Goal: Transaction & Acquisition: Book appointment/travel/reservation

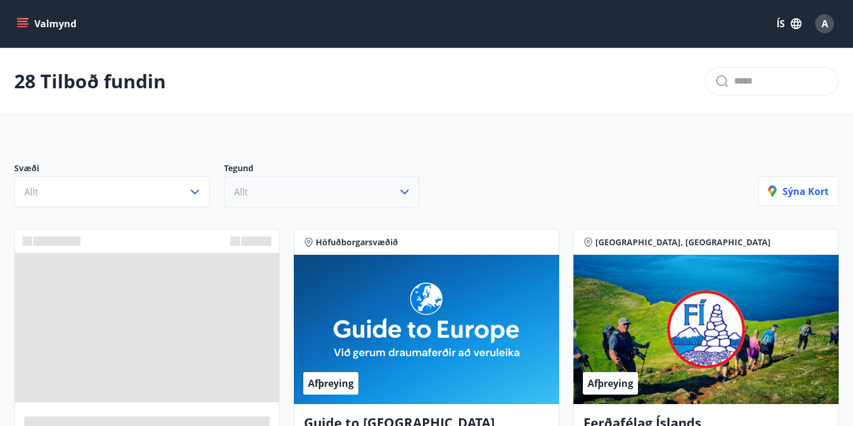
click at [350, 189] on button "Allt" at bounding box center [321, 192] width 195 height 31
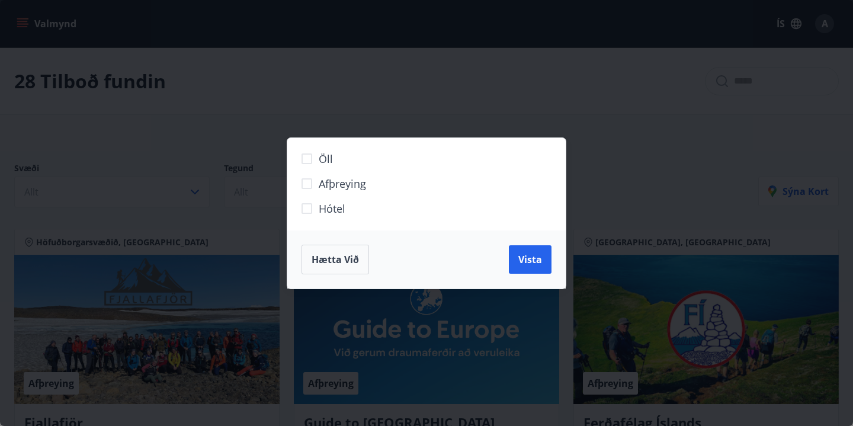
click at [229, 140] on div "Öll Afþreying Hótel Hætta við Vista" at bounding box center [426, 213] width 853 height 426
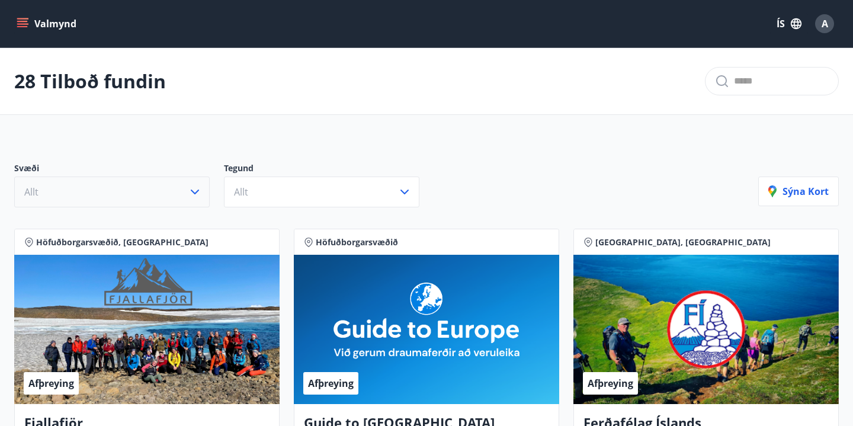
click at [158, 179] on button "Allt" at bounding box center [111, 192] width 195 height 31
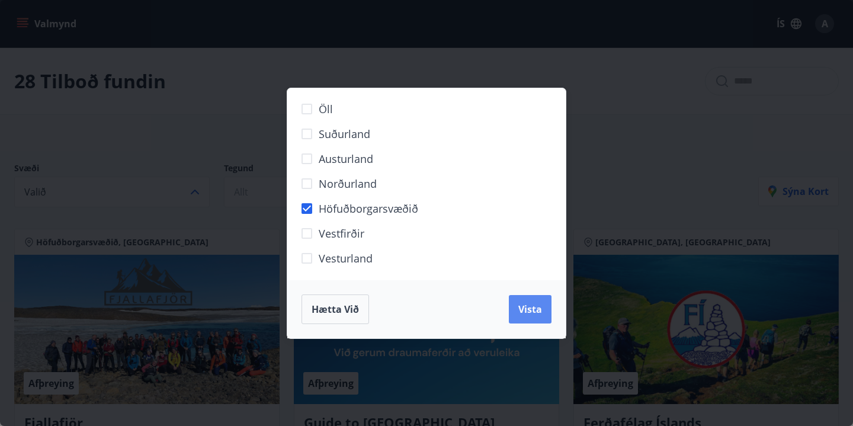
click at [529, 315] on span "Vista" at bounding box center [530, 309] width 24 height 13
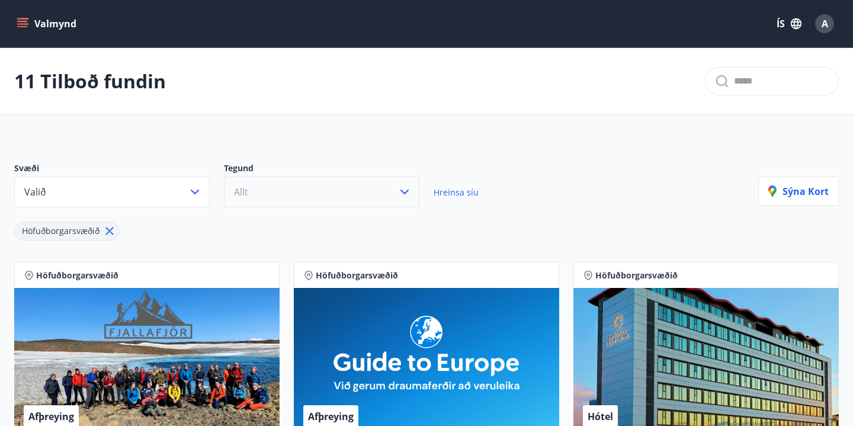
click at [304, 190] on button "Allt" at bounding box center [321, 192] width 195 height 31
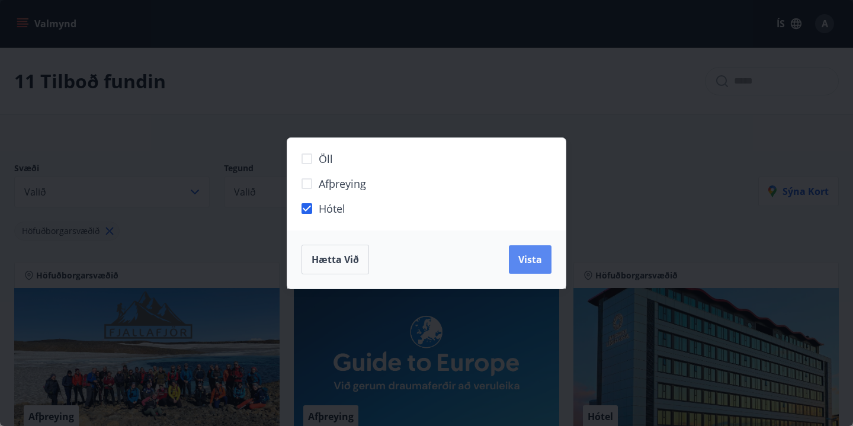
click at [512, 260] on button "Vista" at bounding box center [530, 259] width 43 height 28
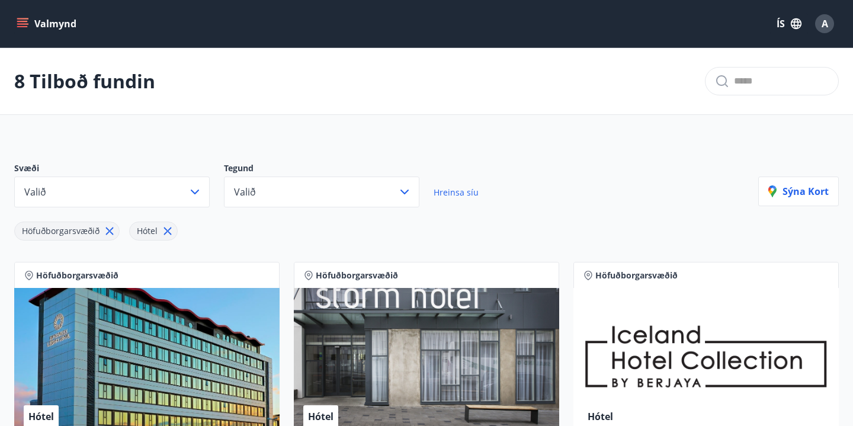
click at [111, 229] on icon at bounding box center [110, 231] width 8 height 8
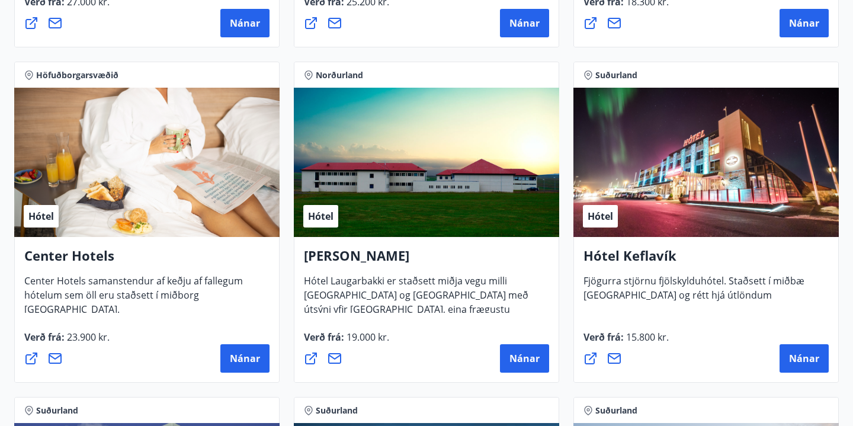
scroll to position [2238, 0]
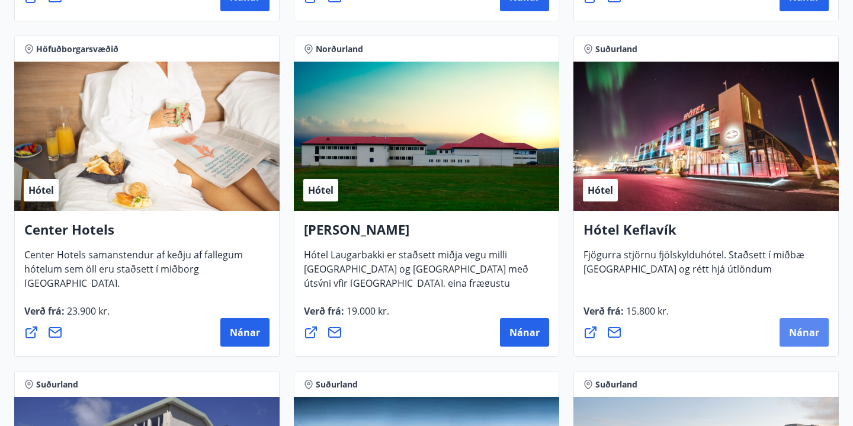
click at [788, 330] on button "Nánar" at bounding box center [803, 332] width 49 height 28
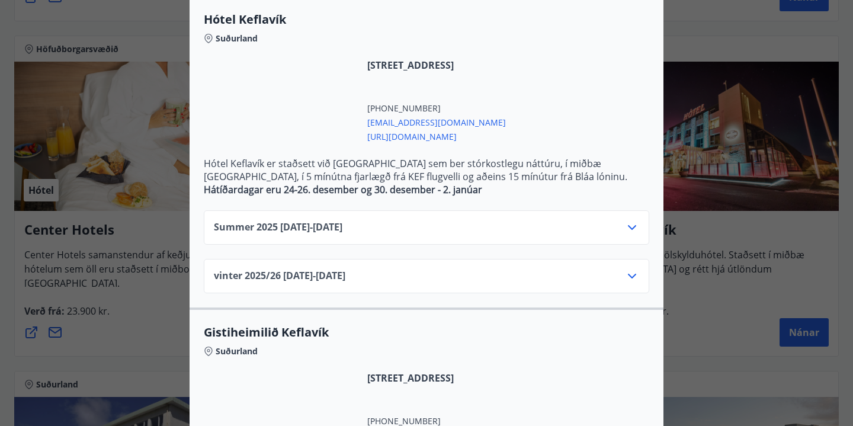
scroll to position [304, 0]
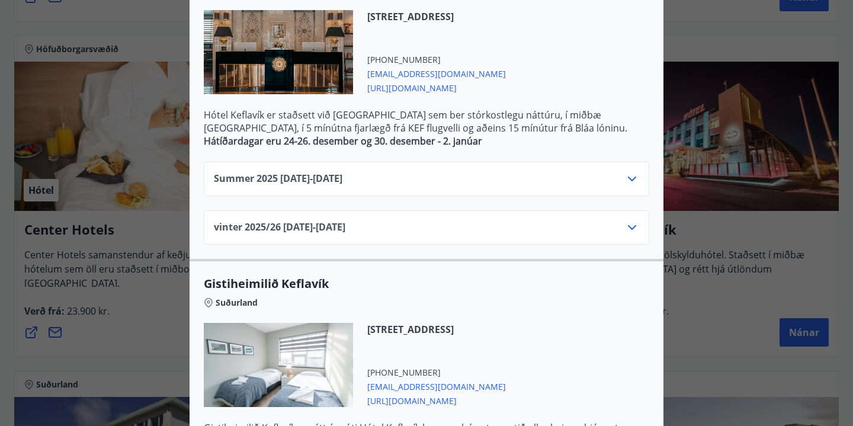
click at [528, 179] on div "Summer [PHONE_NUMBER][DATE] - [DATE]" at bounding box center [426, 184] width 425 height 24
click at [631, 180] on icon at bounding box center [632, 179] width 8 height 5
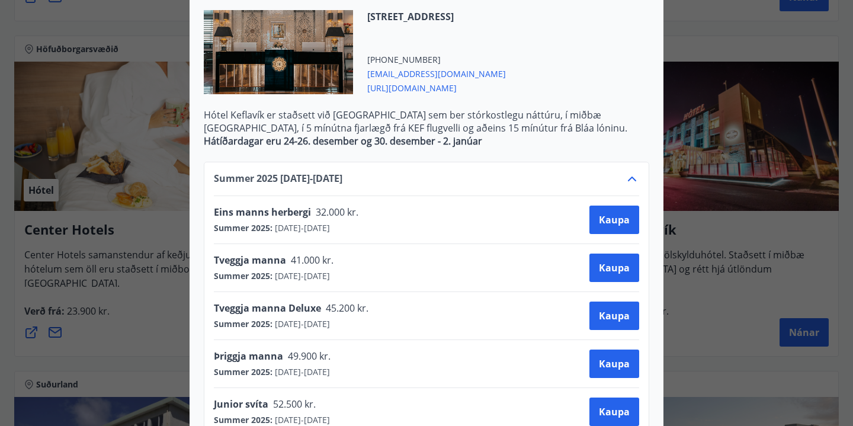
click at [631, 180] on icon at bounding box center [632, 179] width 14 height 14
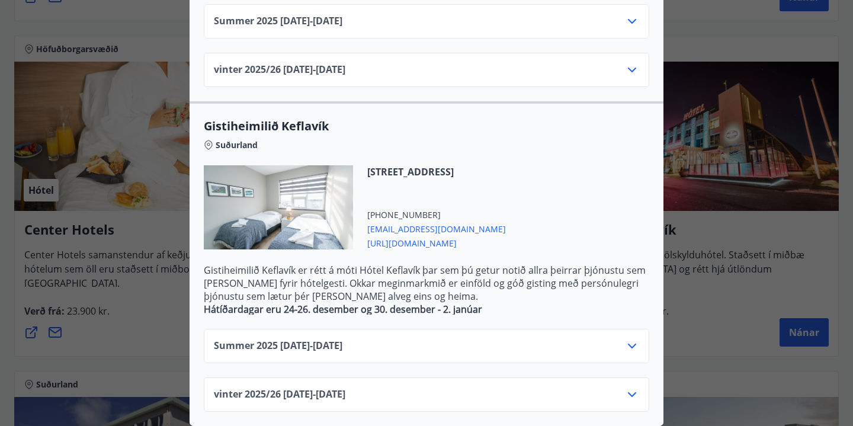
scroll to position [461, 0]
click at [632, 347] on icon at bounding box center [632, 346] width 14 height 14
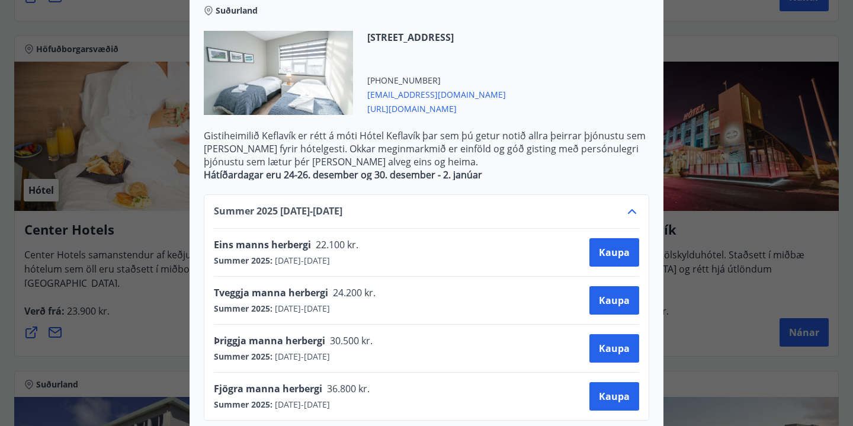
scroll to position [592, 0]
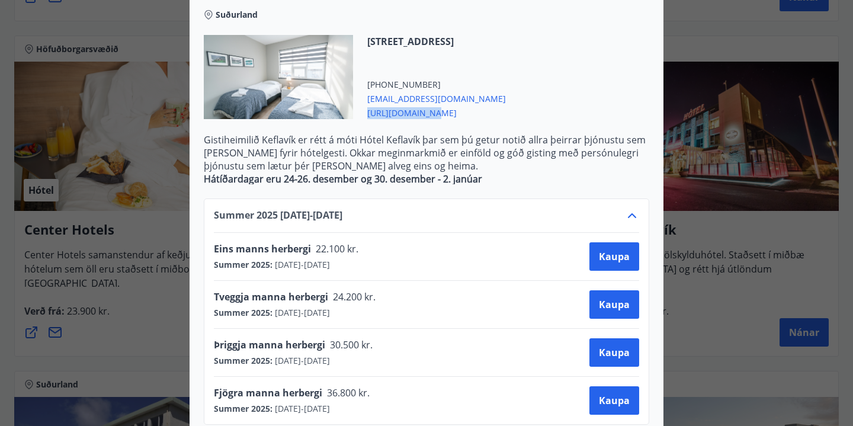
click at [394, 114] on span "[URL][DOMAIN_NAME]" at bounding box center [436, 112] width 139 height 14
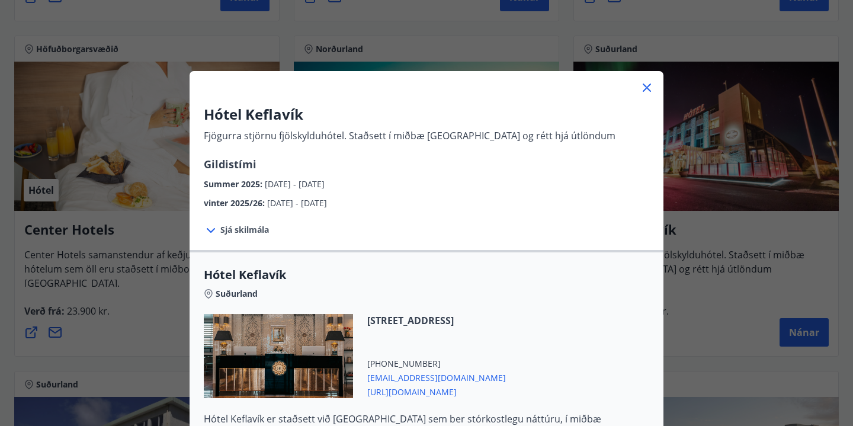
scroll to position [0, 0]
click at [650, 91] on icon at bounding box center [647, 88] width 8 height 8
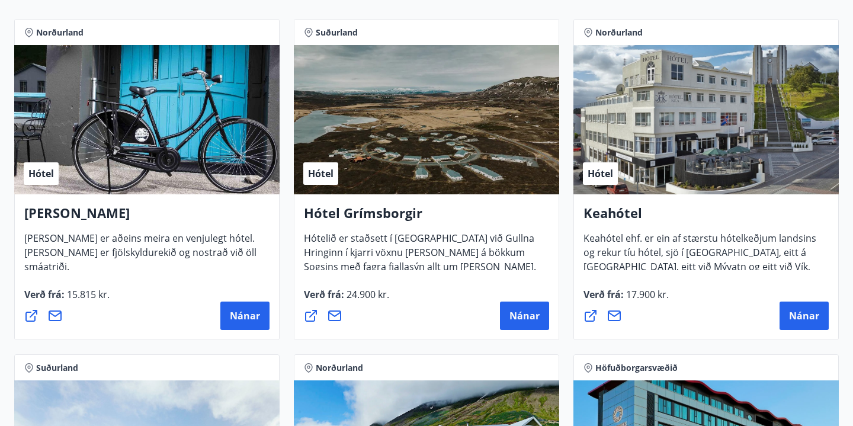
scroll to position [169, 0]
